Goal: Task Accomplishment & Management: Manage account settings

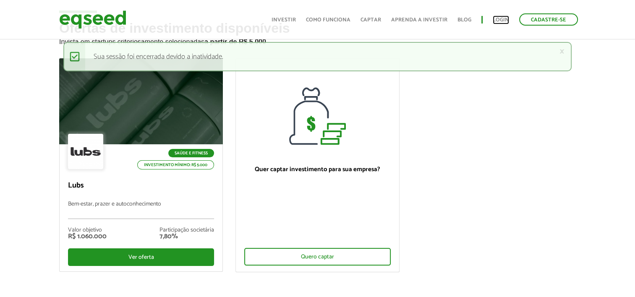
click at [497, 22] on link "Login" at bounding box center [501, 19] width 16 height 5
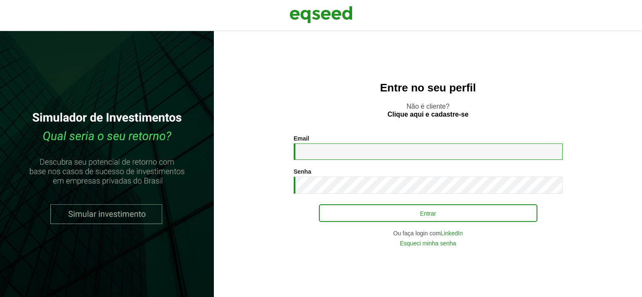
type input "**********"
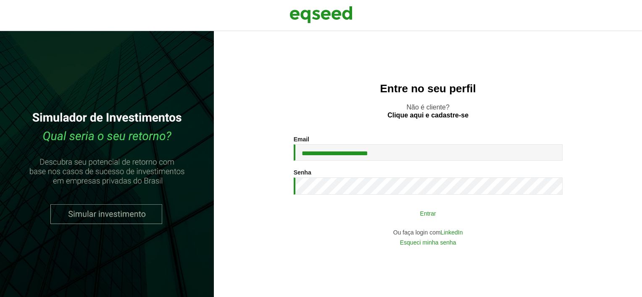
click at [415, 210] on button "Entrar" at bounding box center [428, 213] width 218 height 16
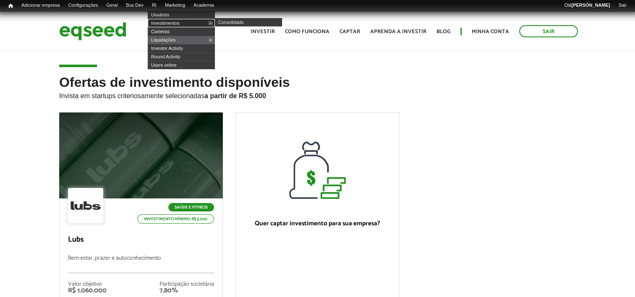
click at [173, 22] on link "Investimentos" at bounding box center [181, 23] width 67 height 8
